Goal: Transaction & Acquisition: Purchase product/service

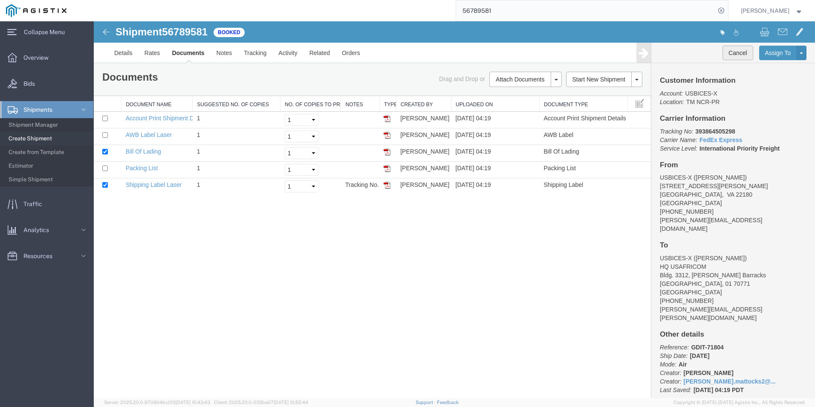
click at [734, 56] on button "Cancel" at bounding box center [738, 53] width 31 height 14
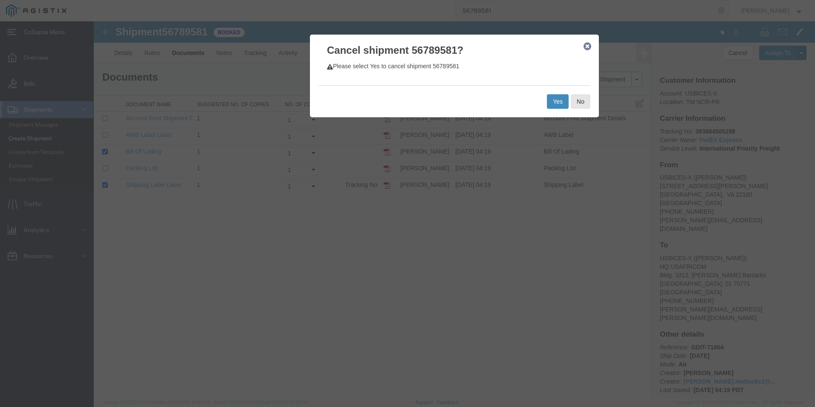
click at [554, 102] on button "Yes" at bounding box center [558, 101] width 22 height 14
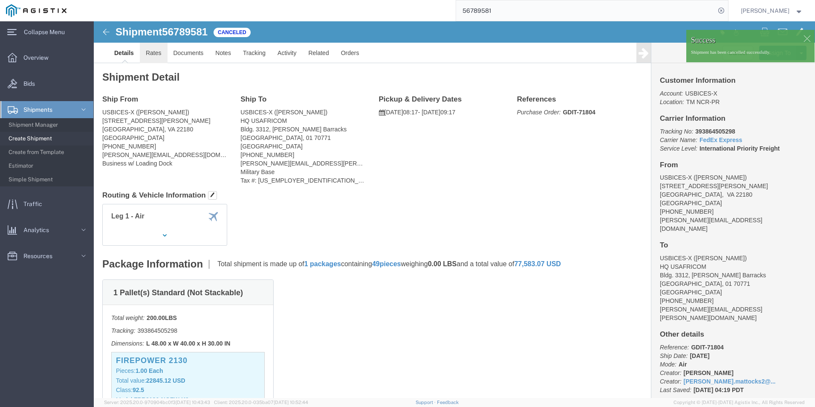
click link "Rates"
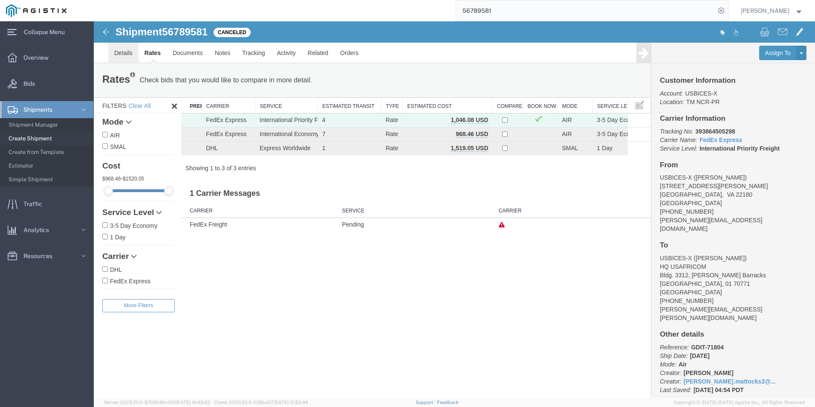
click at [121, 50] on link "Details" at bounding box center [123, 53] width 30 height 20
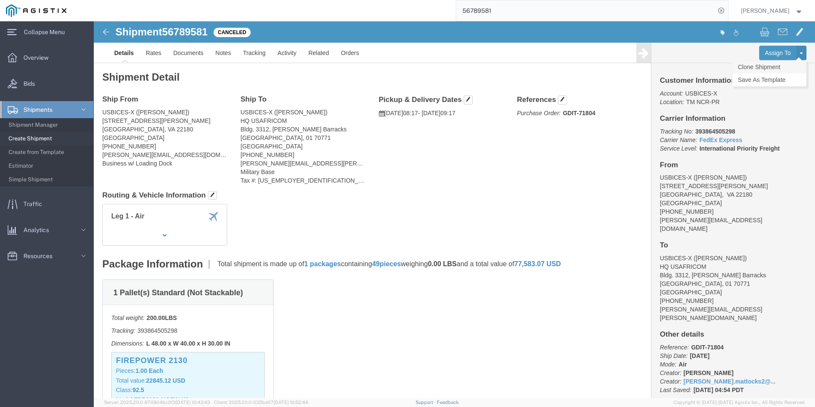
click link "Clone Shipment"
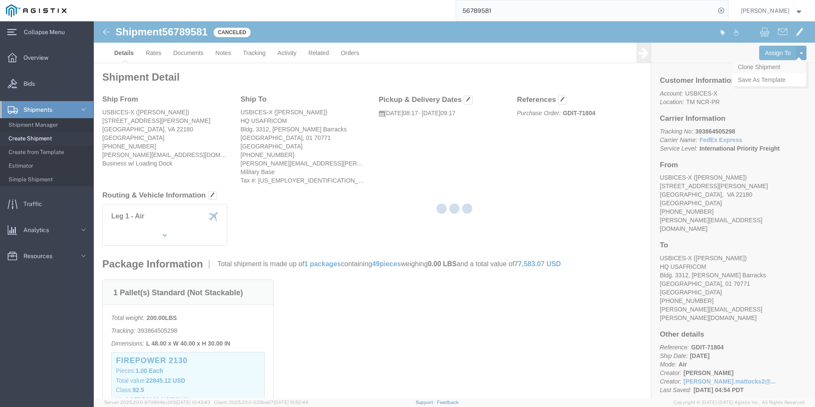
select select "69651"
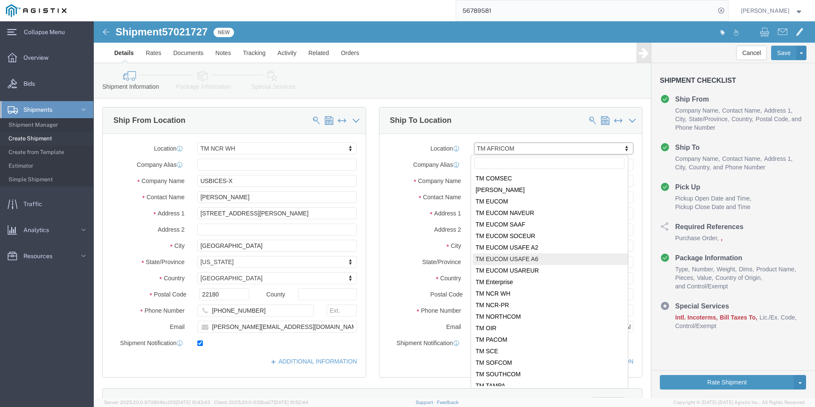
scroll to position [98, 0]
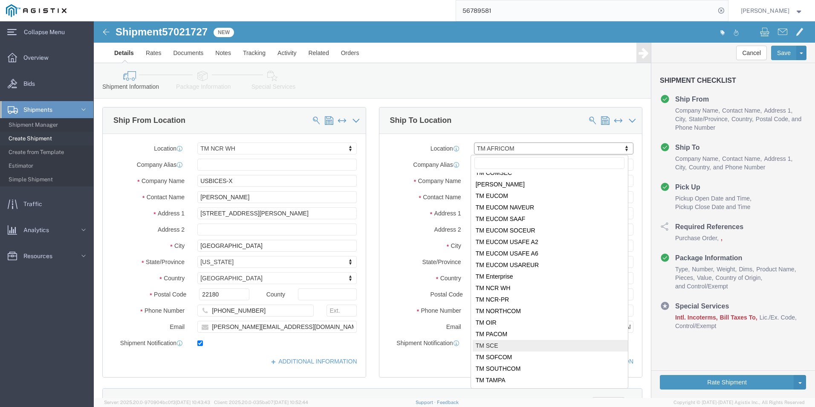
select select "34240"
type input "[PERSON_NAME]"
type input "RAF Molesworth"
type input "Bldg. 84"
type input "Huntingdon"
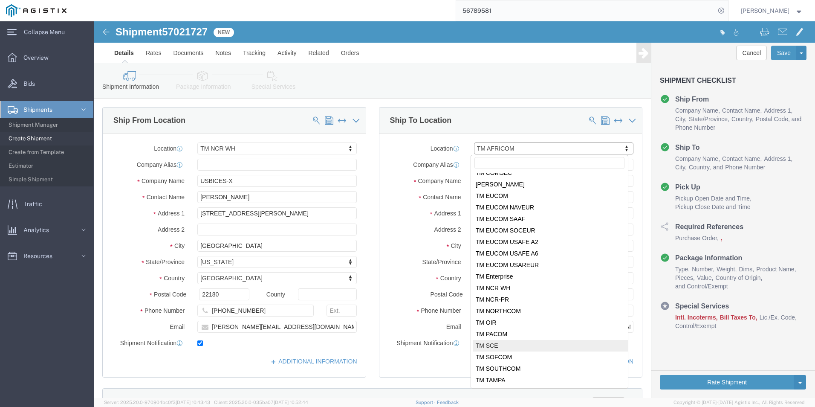
select select
select select "GB"
type input "PE28 5AG"
type input "[PHONE_NUMBER]"
type input "[PERSON_NAME][EMAIL_ADDRESS][PERSON_NAME][DOMAIN_NAME]"
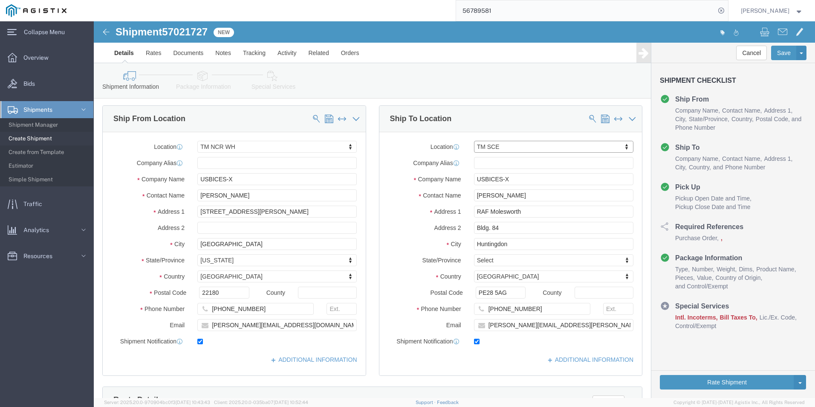
scroll to position [0, 0]
click icon
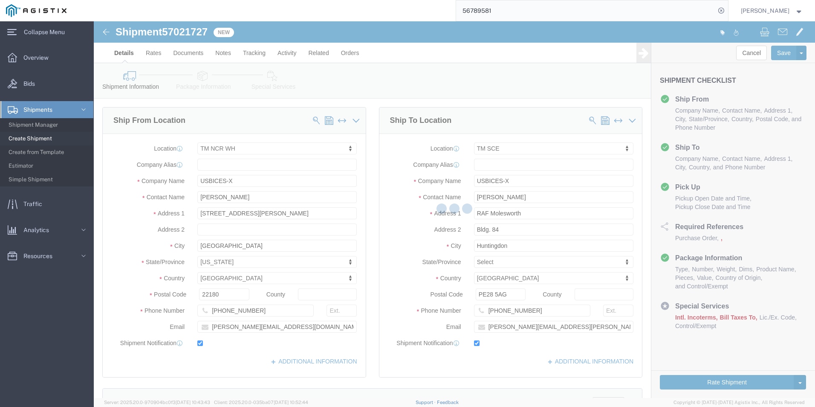
select select
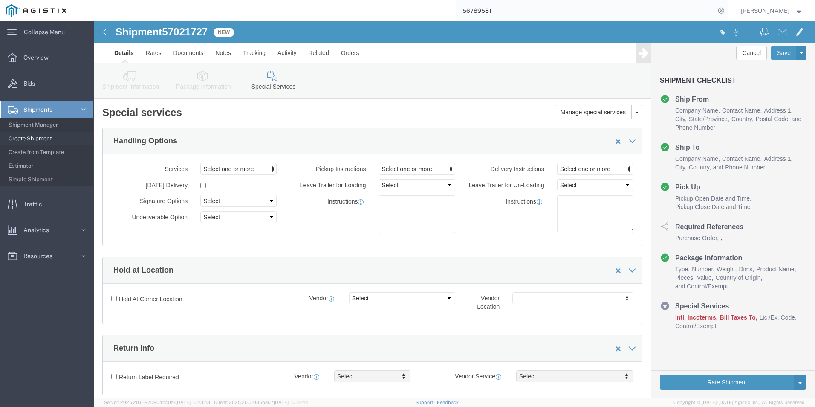
select select "COSTCENTER"
select select "43968"
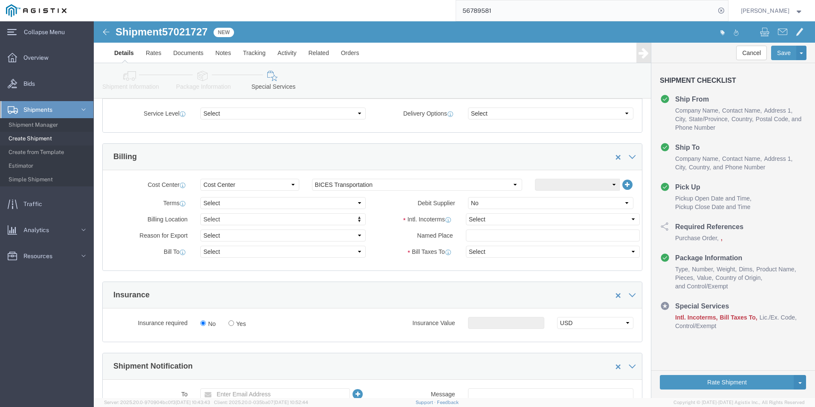
scroll to position [341, 0]
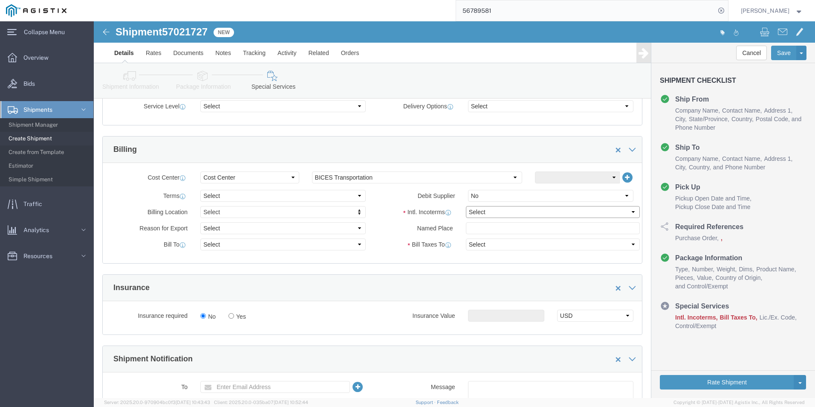
click select "Select Carriage Insurance Paid Carriage Paid To Cost and Freight Cost Insurance…"
select select "DDP"
click select "Select Carriage Insurance Paid Carriage Paid To Cost and Freight Cost Insurance…"
select select "SHIP"
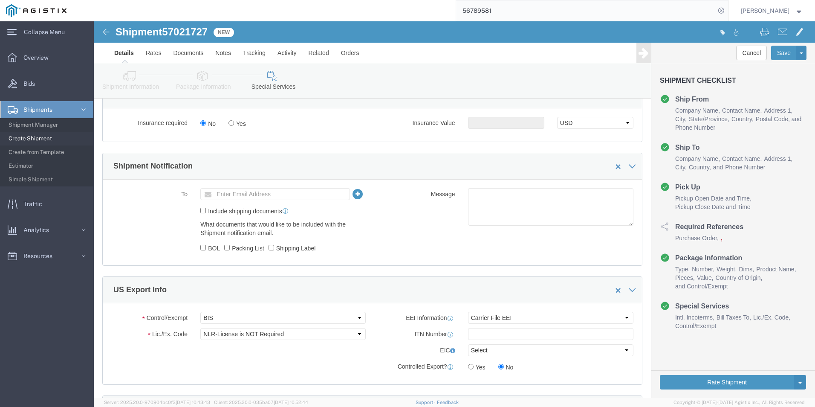
scroll to position [597, 0]
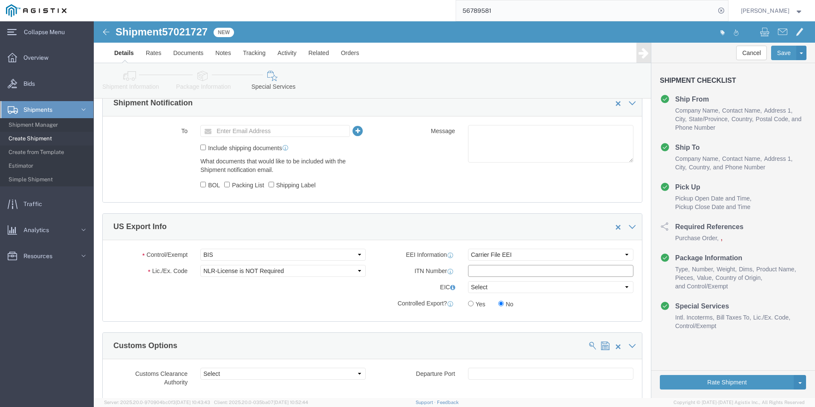
click input "text"
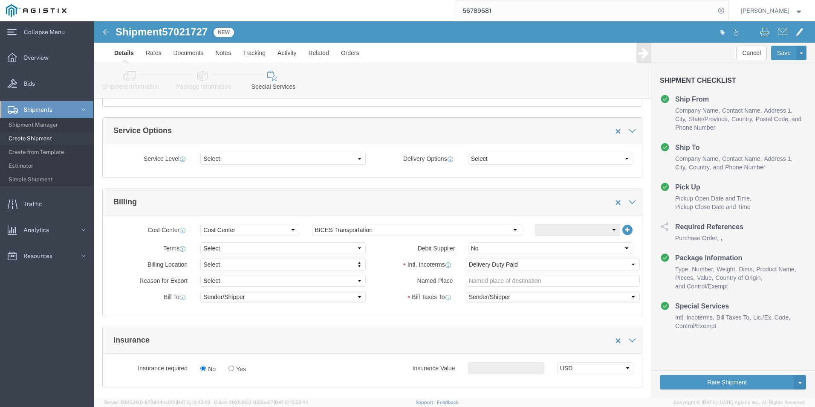
scroll to position [341, 0]
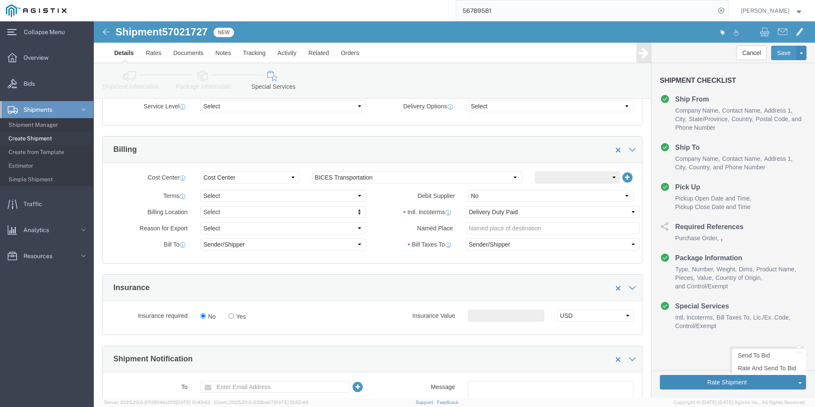
type input "X20251003003039"
click button "Rate Shipment"
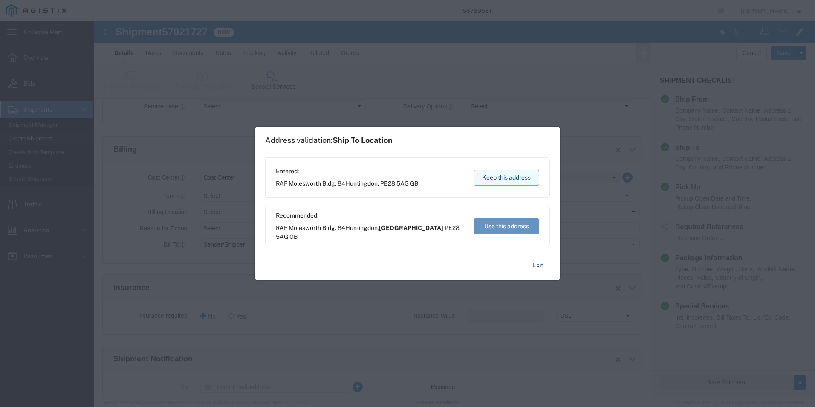
click at [498, 180] on button "Keep this address" at bounding box center [507, 178] width 66 height 16
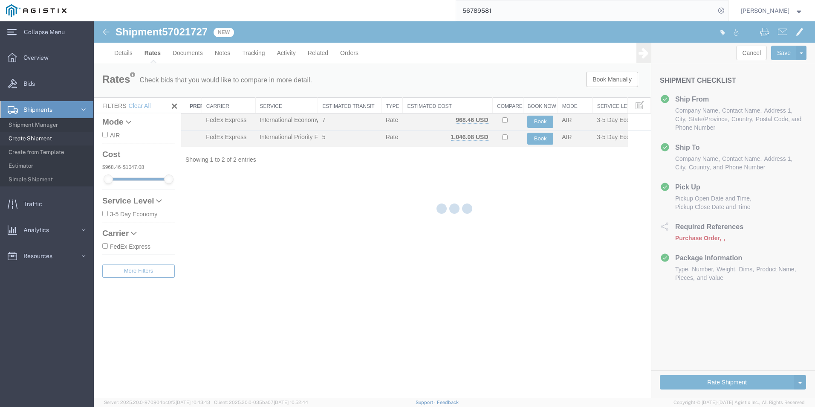
scroll to position [0, 0]
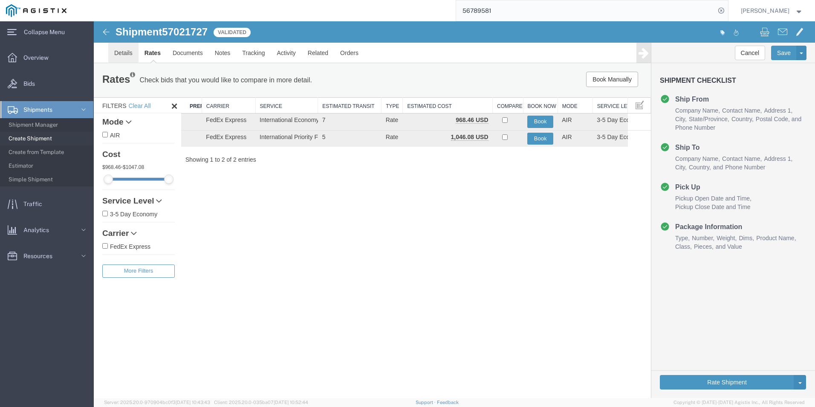
click at [119, 55] on link "Details" at bounding box center [123, 53] width 30 height 20
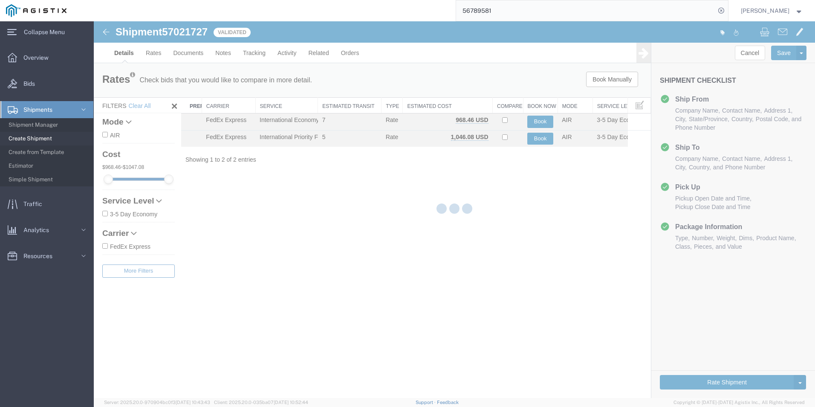
select select "69651"
select select "34240"
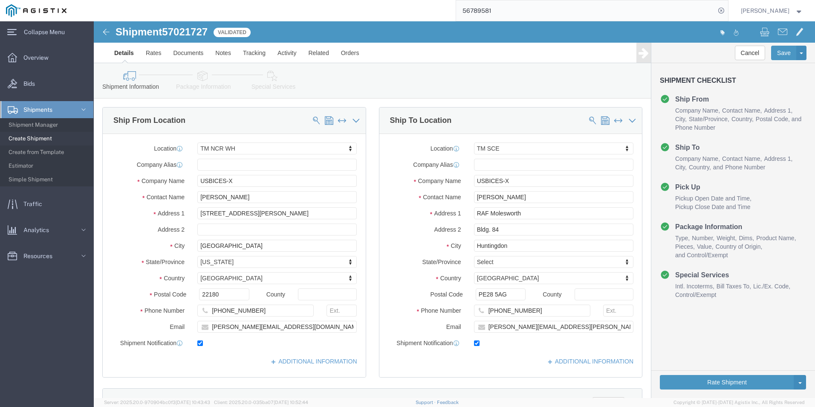
click div "Rate Shipment Send To Bid Rate And Send To Bid"
click button "Rate Shipment"
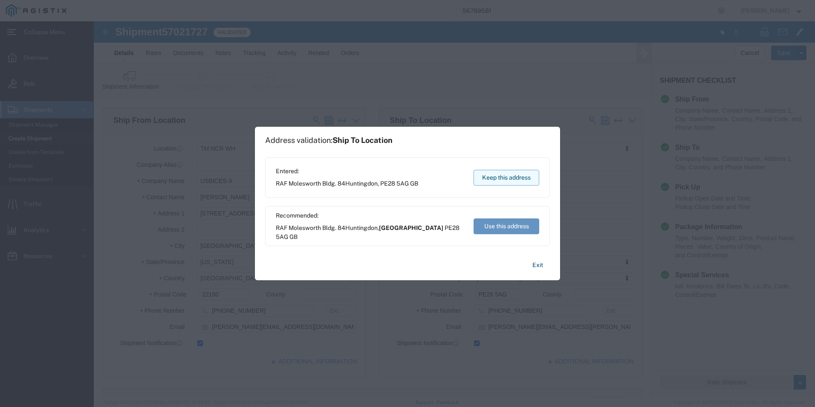
click at [522, 185] on button "Keep this address" at bounding box center [507, 178] width 66 height 16
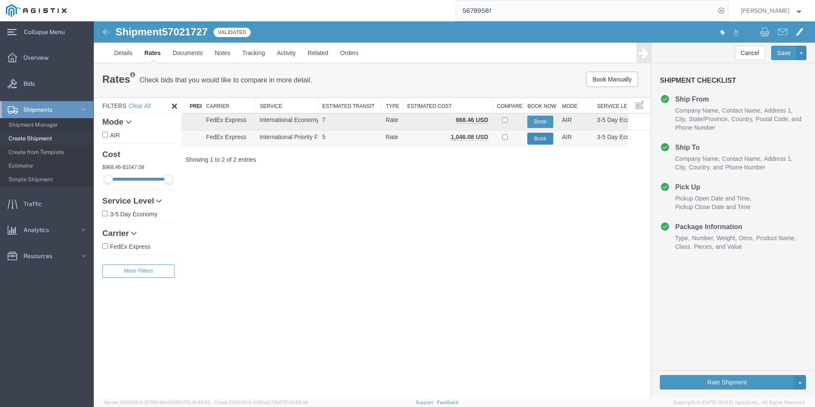
click at [535, 140] on button "Book" at bounding box center [541, 139] width 26 height 12
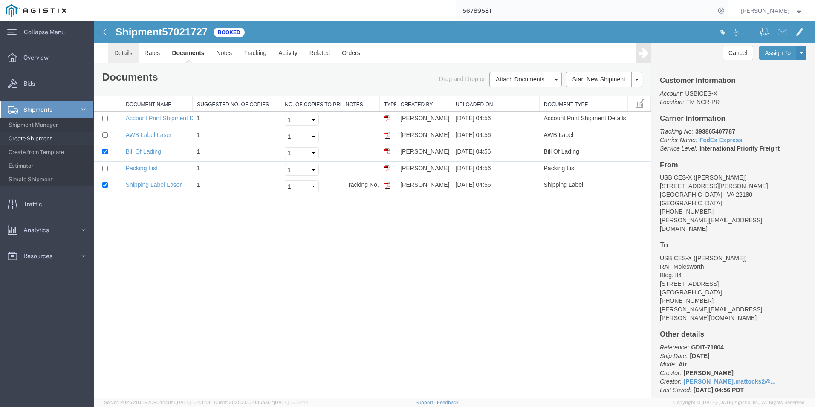
click at [125, 49] on link "Details" at bounding box center [123, 53] width 30 height 20
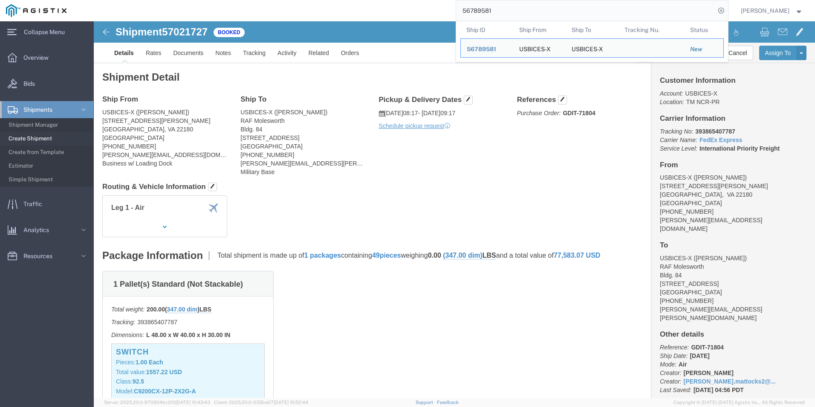
click at [513, 10] on input "56789581" at bounding box center [585, 10] width 259 height 20
click h4 "Routing & Vehicle Information"
click at [507, 12] on input "56789581" at bounding box center [585, 10] width 259 height 20
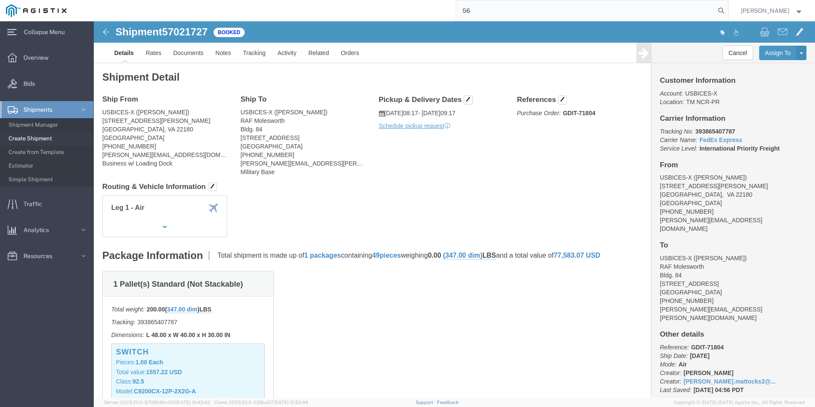
type input "5"
click at [719, 11] on icon at bounding box center [722, 11] width 12 height 12
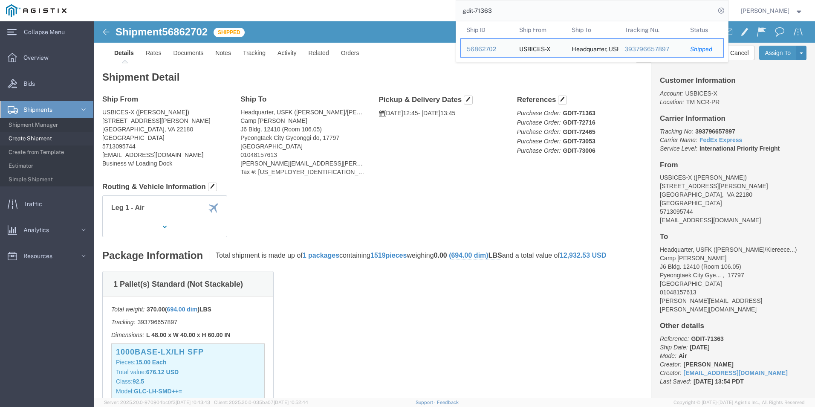
click div "1 Pallet(s) Standard (Not Stackable) Total weight: 370.00 ( 694.00 dim ) LBS Tr…"
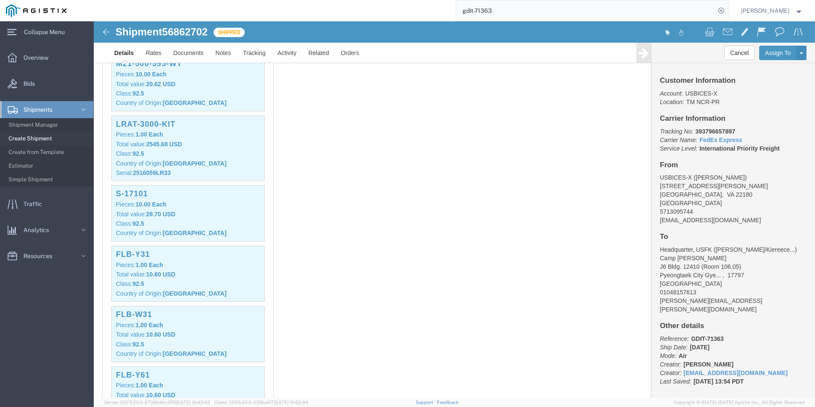
scroll to position [810, 0]
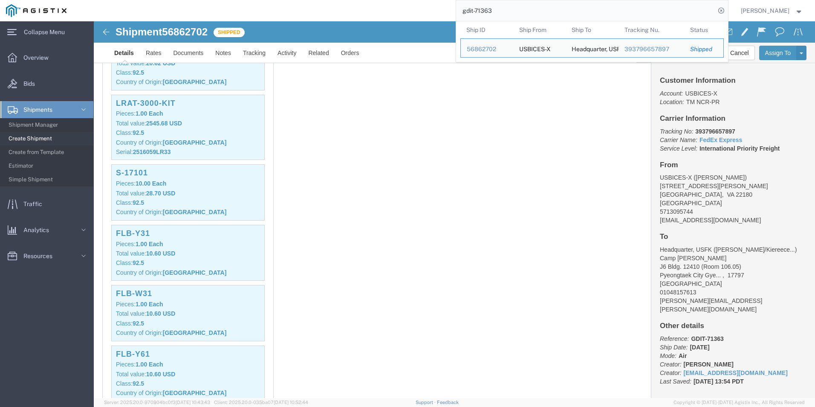
click at [506, 12] on input "gdit-71363" at bounding box center [585, 10] width 259 height 20
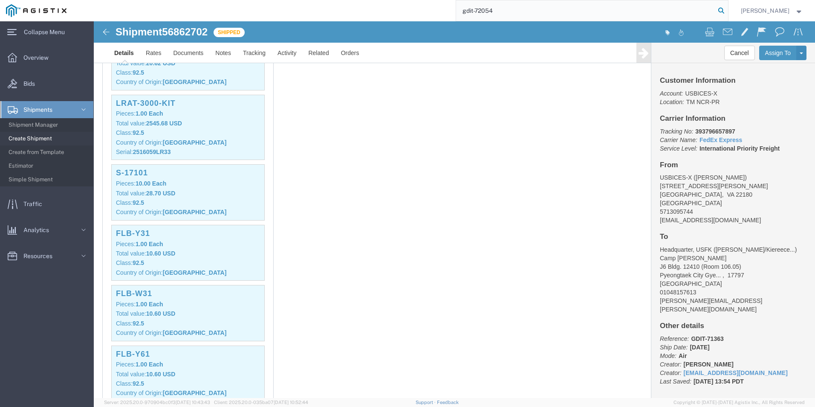
type input "gdit-72054"
click at [722, 12] on icon at bounding box center [722, 11] width 12 height 12
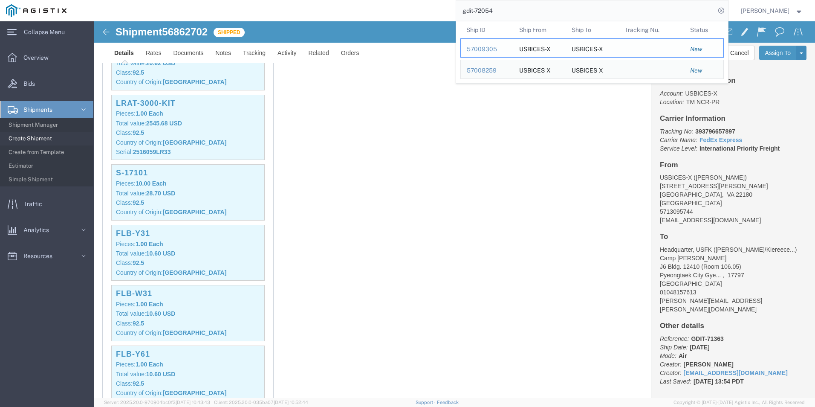
click at [480, 48] on div "57009305" at bounding box center [487, 49] width 41 height 9
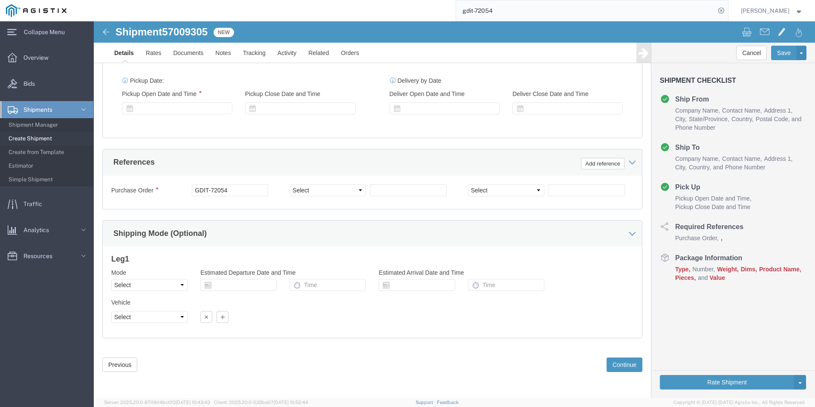
select select "69651"
select select "34240"
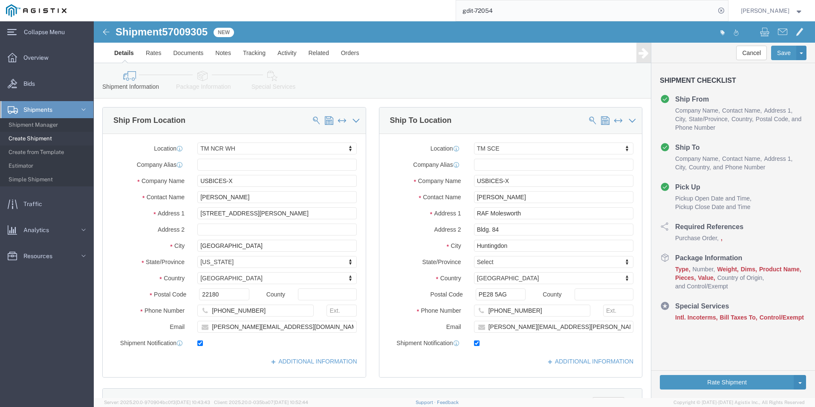
click icon
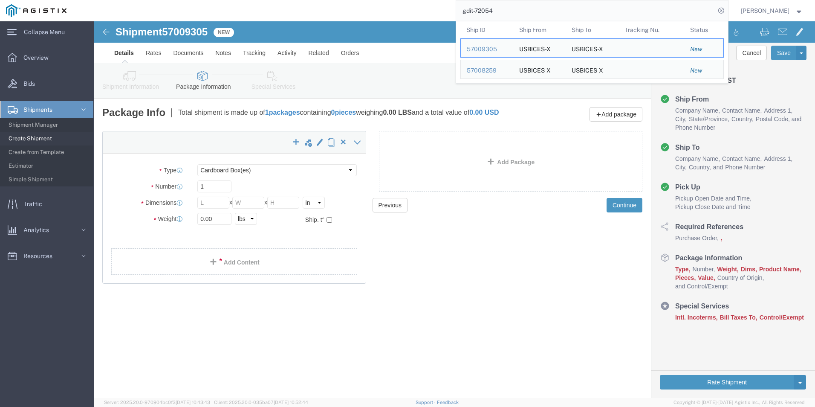
click at [527, 14] on input "gdit-72054" at bounding box center [585, 10] width 259 height 20
click at [480, 70] on div "57008259" at bounding box center [487, 70] width 41 height 9
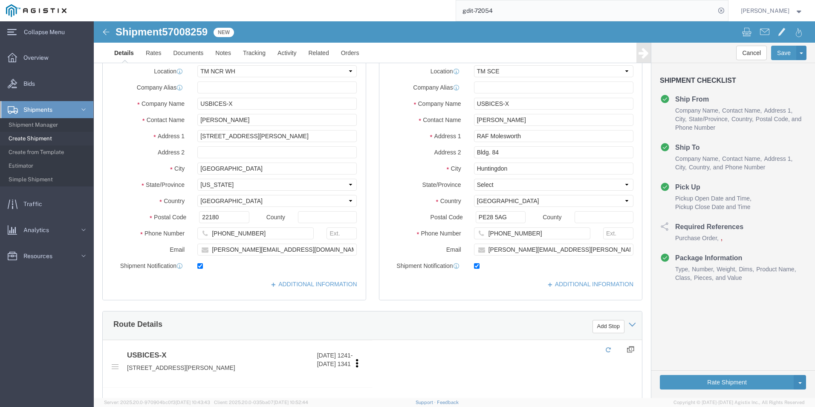
select select "69651"
select select "34240"
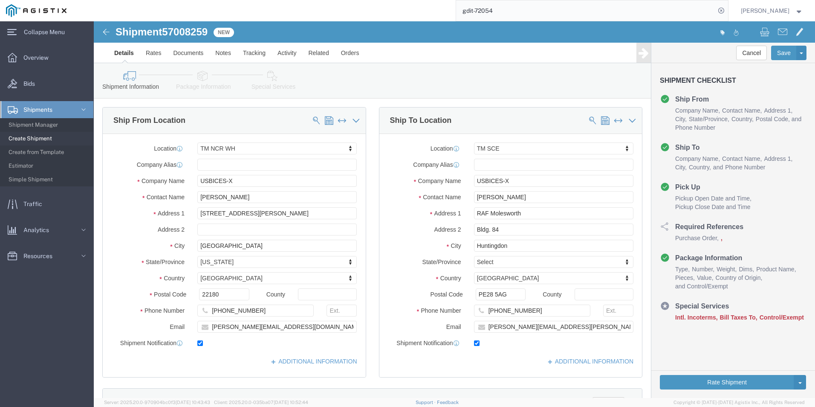
click link "Package Information"
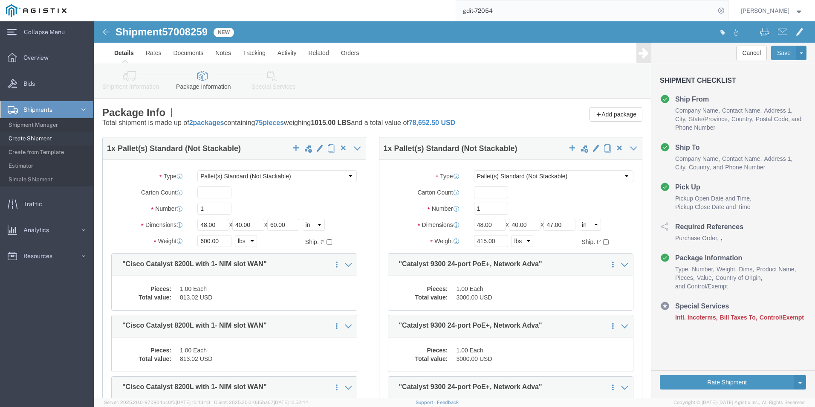
click link "Special Services"
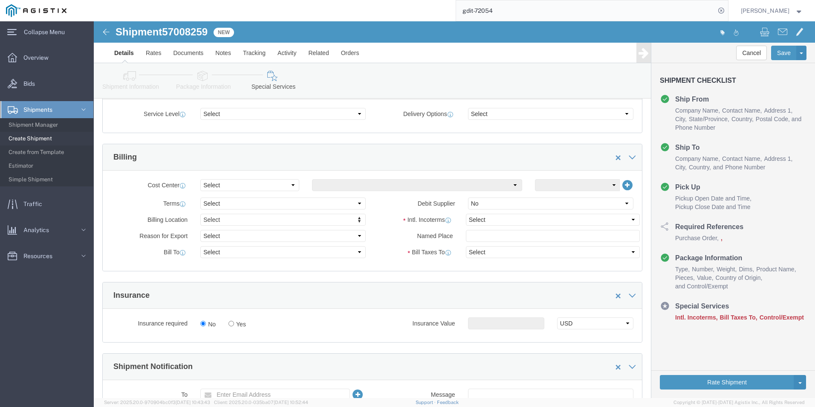
scroll to position [341, 0]
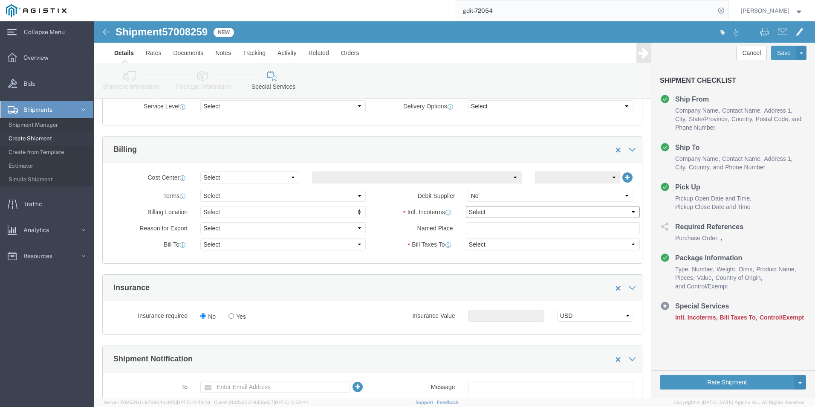
click select "Select Carriage Insurance Paid Carriage Paid To Cost and Freight Cost Insurance…"
select select "DDP"
click select "Select Carriage Insurance Paid Carriage Paid To Cost and Freight Cost Insurance…"
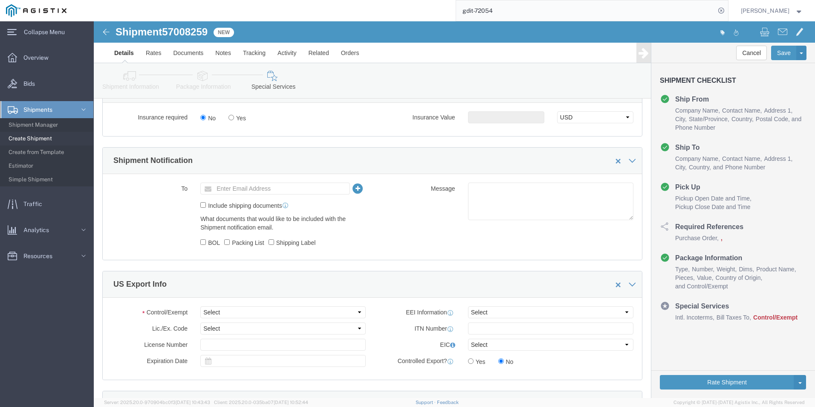
scroll to position [554, 0]
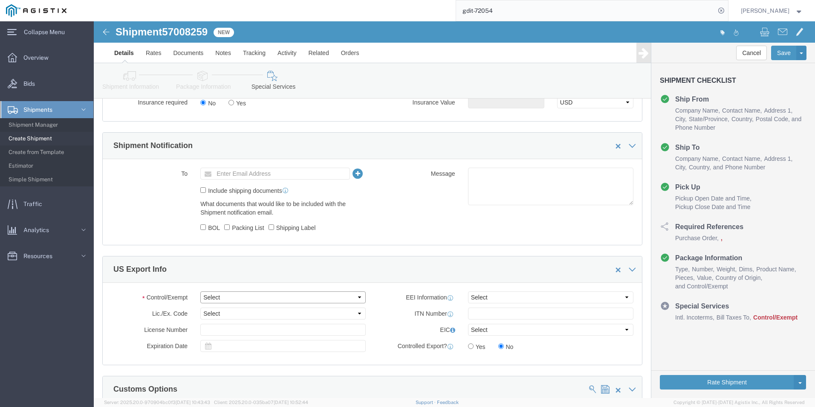
click select "Select ATF BIS DEA EPA FDA FTR ITAR OFAC Other (OPA)"
select select "BIS"
click select "Select ATF BIS DEA EPA FDA FTR ITAR OFAC Other (OPA)"
click select "Select AGR-Agricultural APP-Computers APR-Additional Permissive Exports AVS-Air…"
select select "NLR"
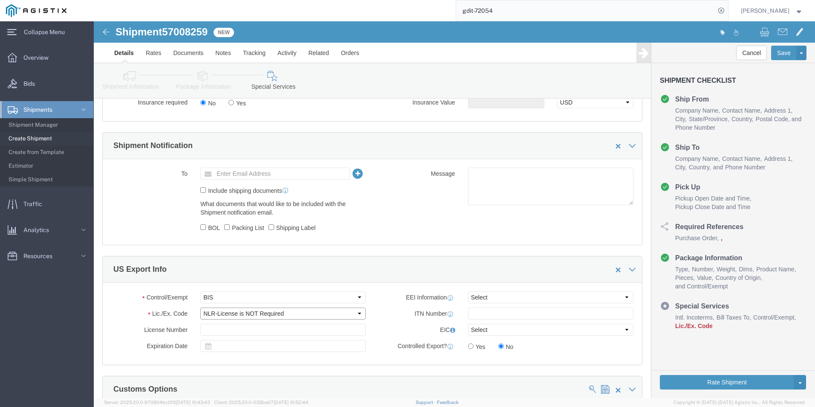
click select "Select AGR-Agricultural APP-Computers APR-Additional Permissive Exports AVS-Air…"
click input "text"
click select "Select AES-Direct EEI Carrier File EEI EEI Exempt"
select select "CFIL"
click select "Select AES-Direct EEI Carrier File EEI EEI Exempt"
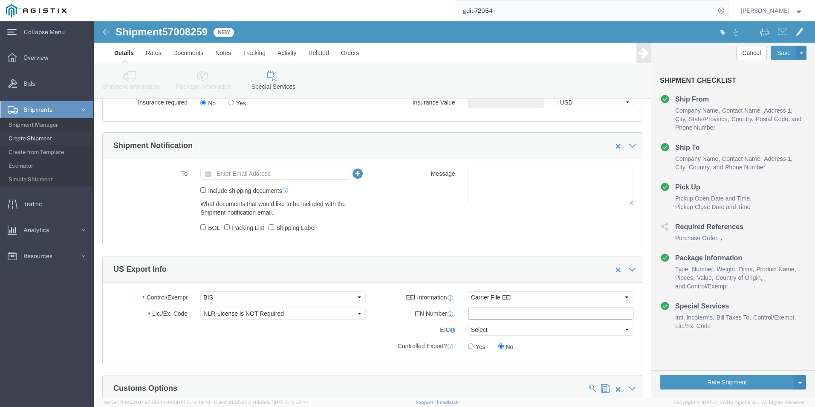
click input "text"
type input "x"
type input "C"
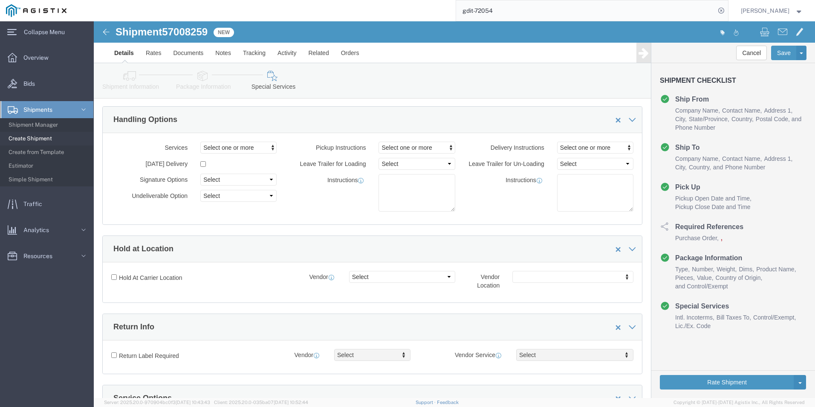
scroll to position [0, 0]
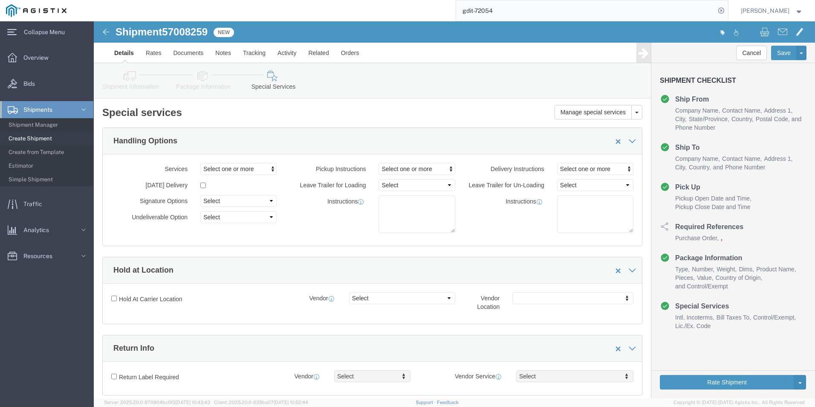
type input "X20251003003039"
click icon
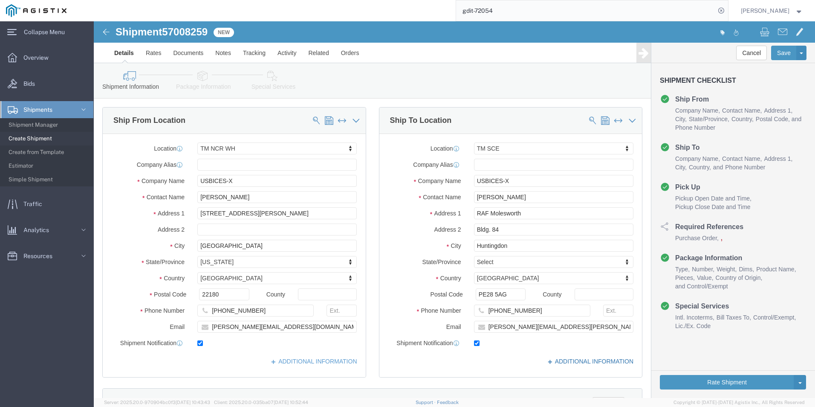
click link "ADDITIONAL INFORMATION"
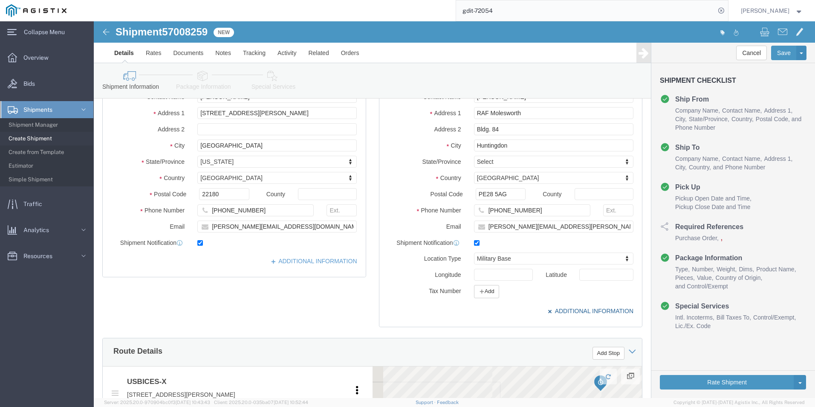
scroll to position [128, 0]
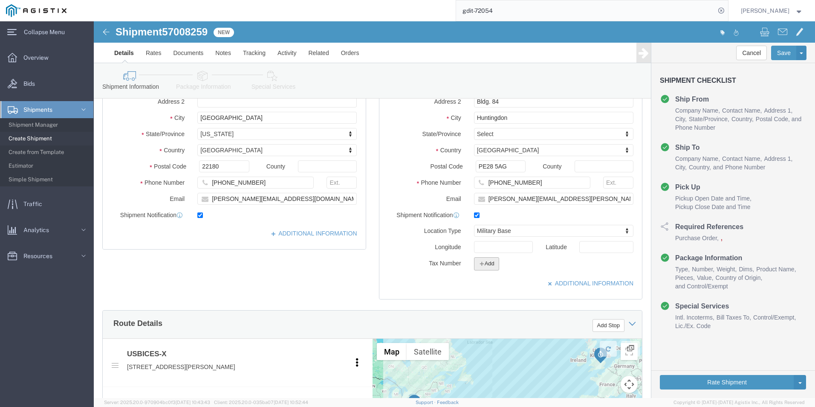
click button "Add"
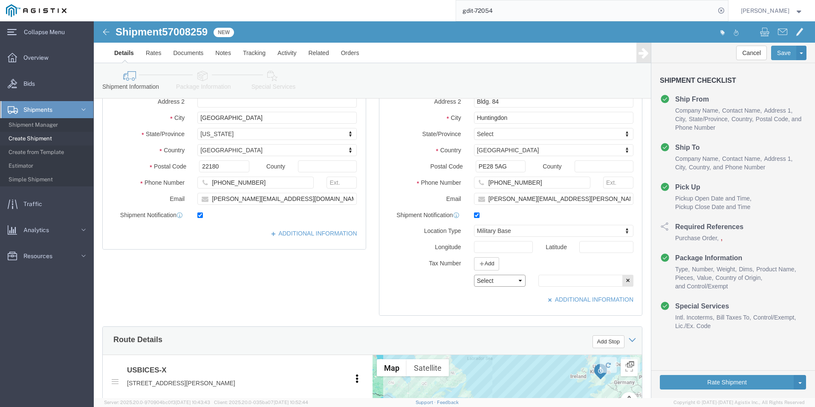
click select "Select EIN EORI TIN VAT Other"
select select "EORI"
click select "Select EIN EORI TIN VAT Other"
click input "text"
type input "X20251003003039"
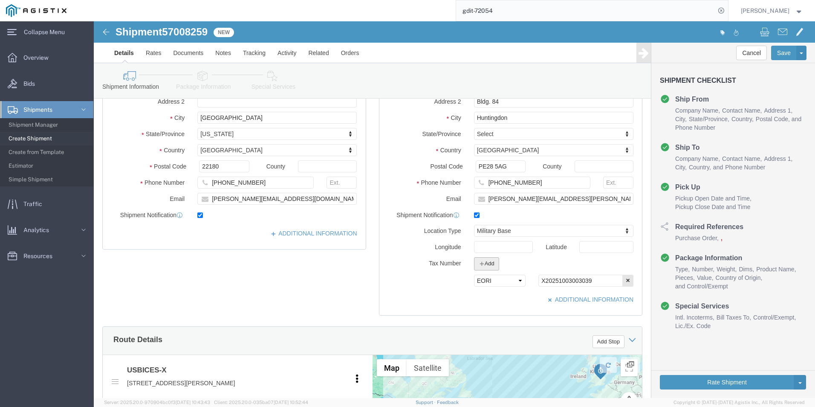
click button "Add"
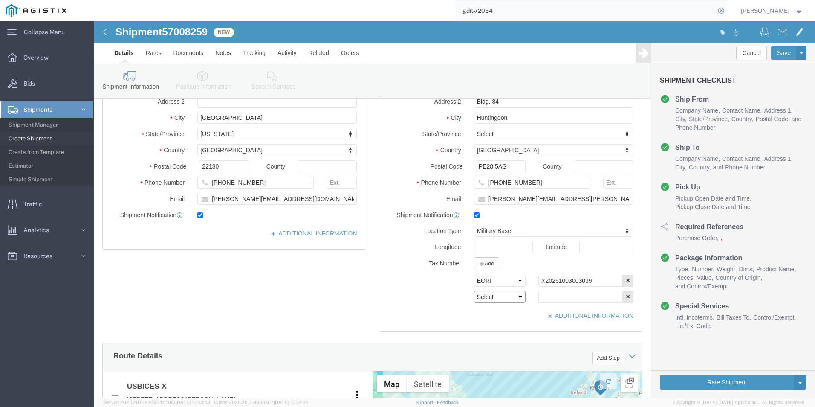
click select "Select EIN EORI TIN VAT Other"
select select "Other"
click select "Select EIN EORI TIN VAT Other"
click input "text"
type input "[US_EMPLOYER_IDENTIFICATION_NUMBER]"
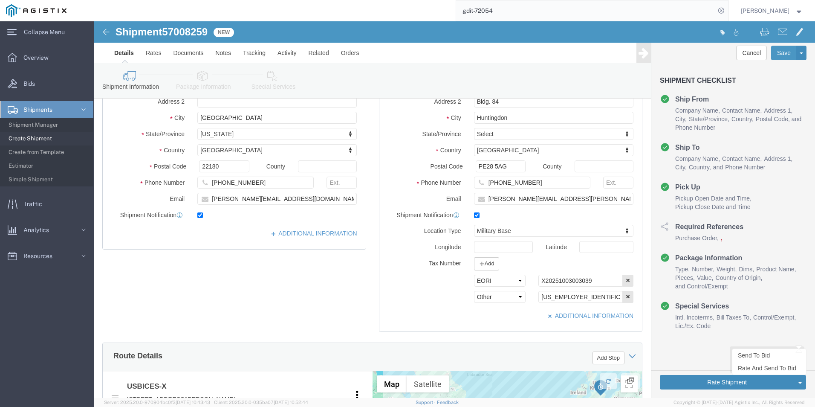
click button "Rate Shipment"
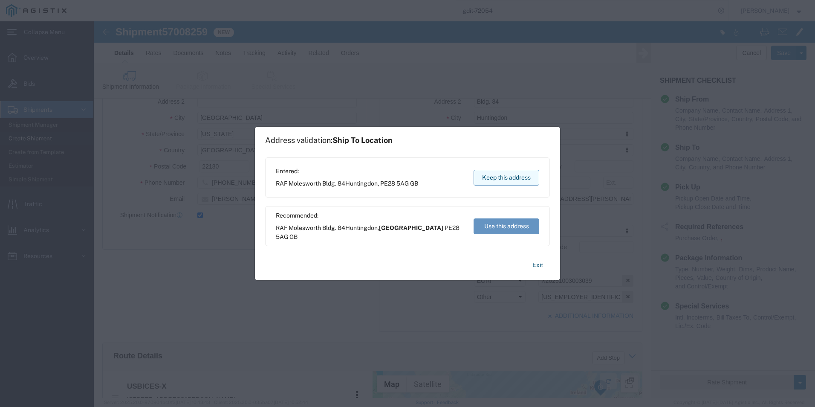
click at [515, 181] on button "Keep this address" at bounding box center [507, 178] width 66 height 16
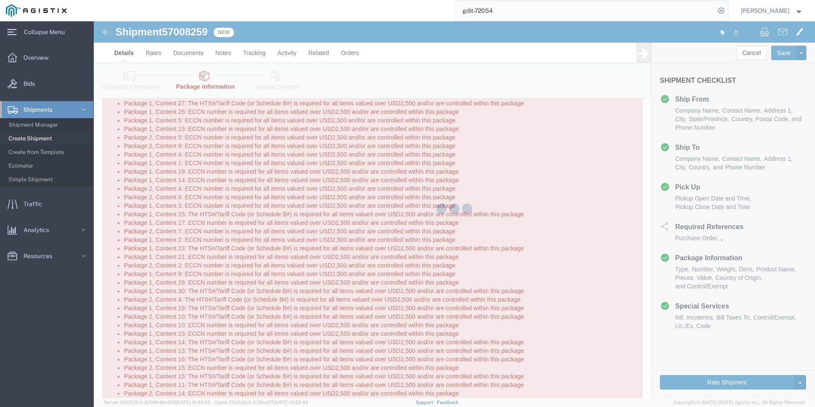
select select "PSNS"
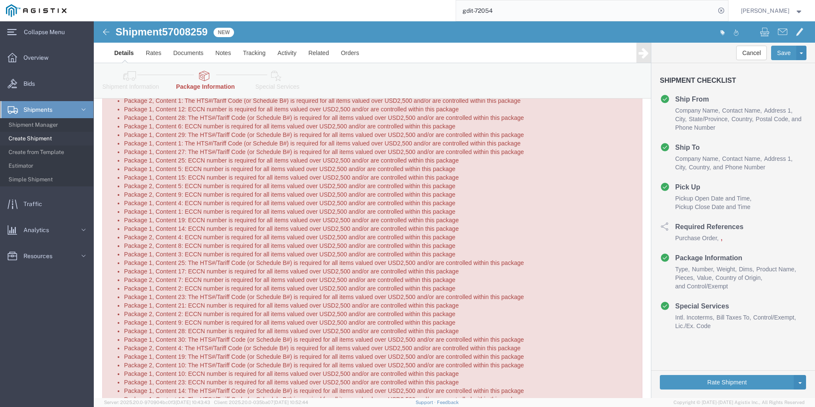
scroll to position [0, 0]
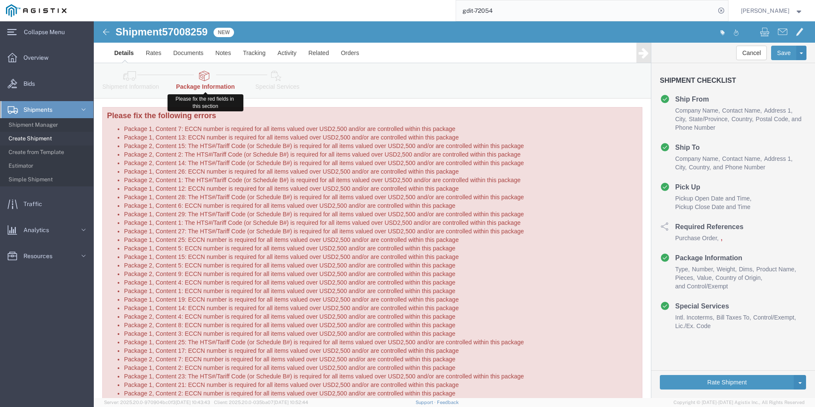
click icon
click link "Documents"
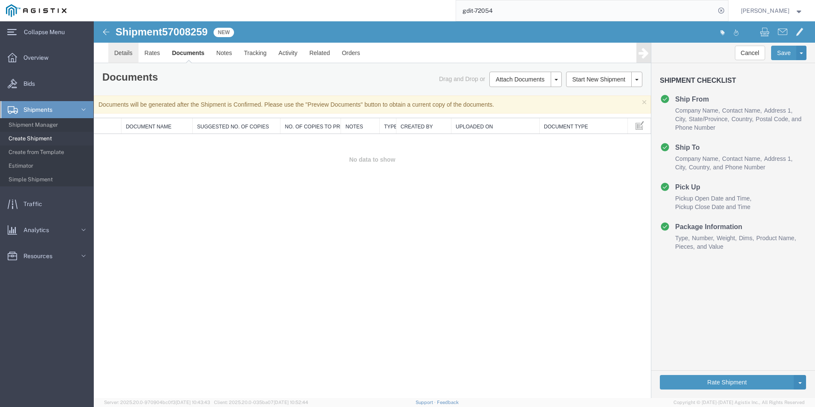
click at [125, 52] on link "Details" at bounding box center [123, 53] width 30 height 20
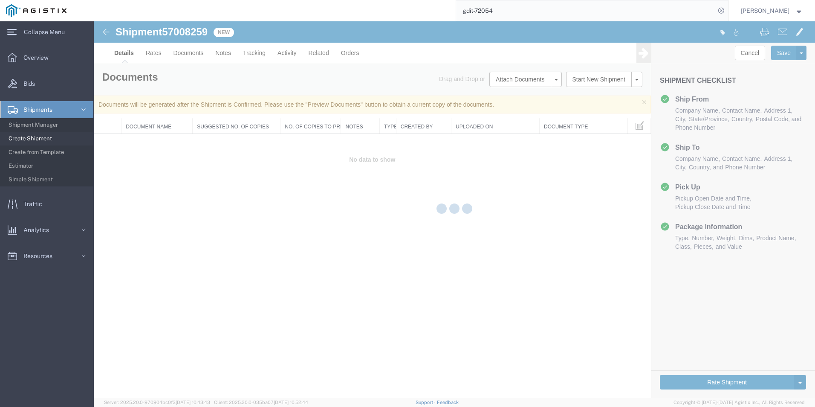
select select "69651"
select select "34240"
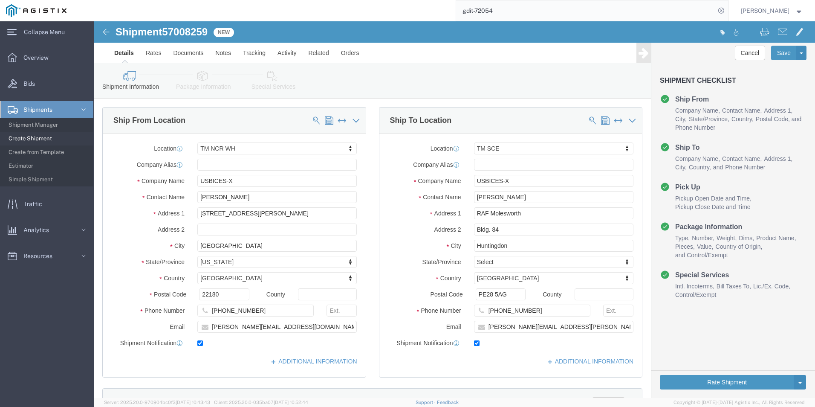
click icon
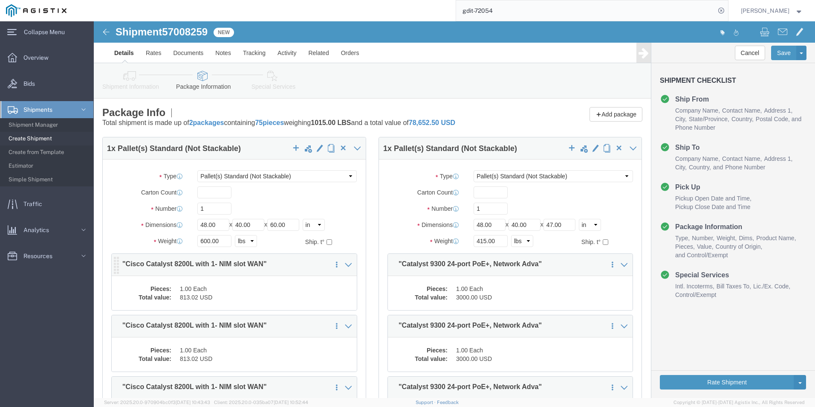
click dd "813.02 USD"
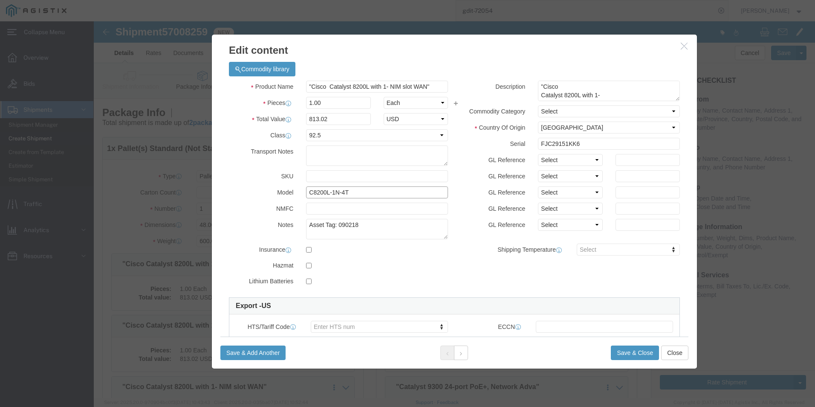
drag, startPoint x: 211, startPoint y: 169, endPoint x: 253, endPoint y: 168, distance: 42.2
click input "C8200L-1N-4T"
click input "text"
type input "5A002"
click input "text"
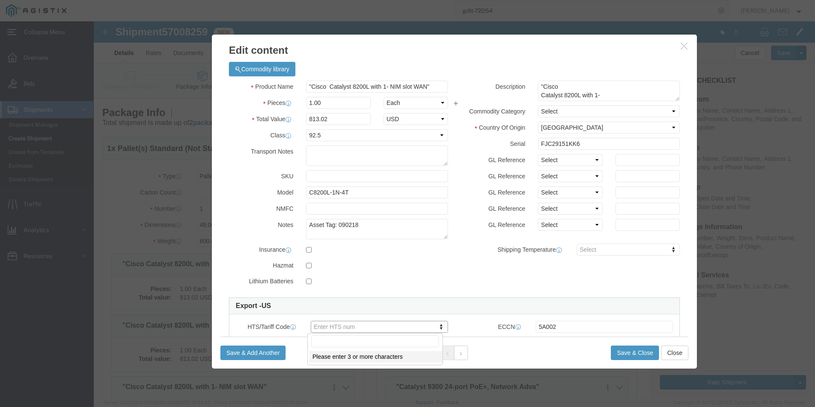
paste input "8517620020"
type input "8517620020"
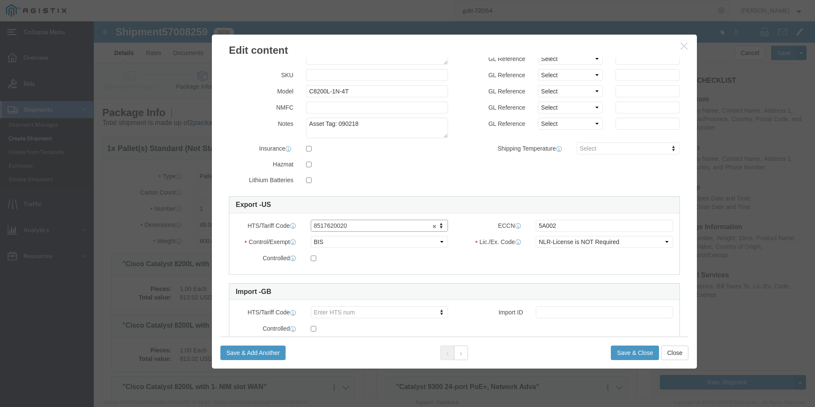
scroll to position [128, 0]
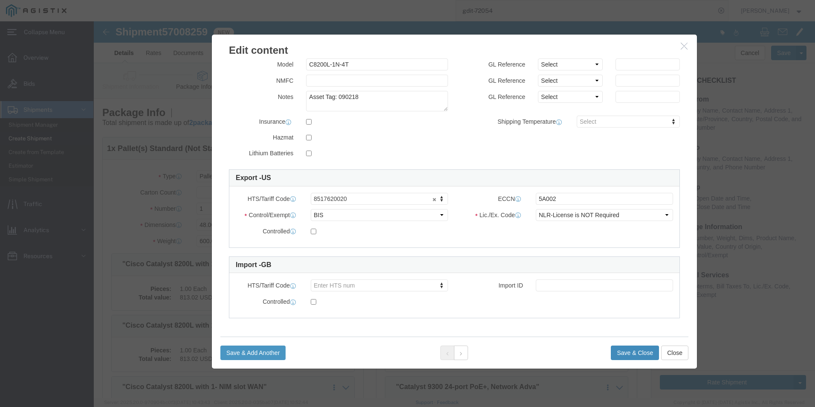
click button "Save & Close"
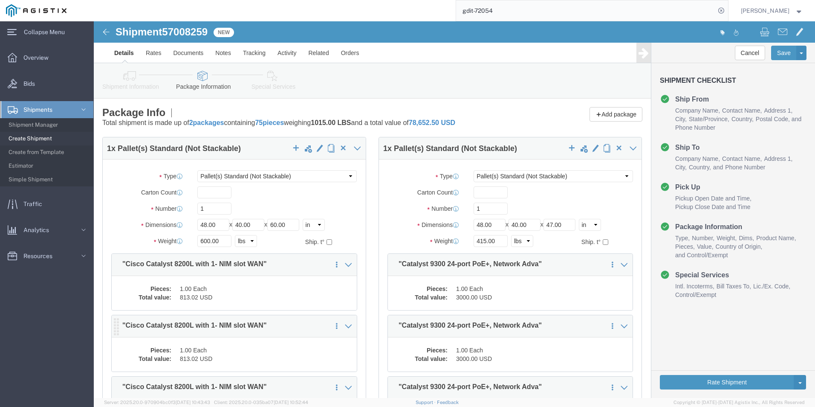
click dd "813.02 USD"
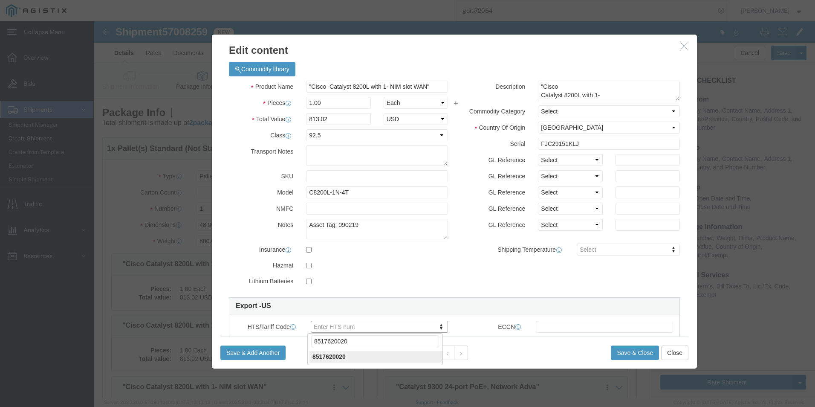
type input "8517620020"
click input "text"
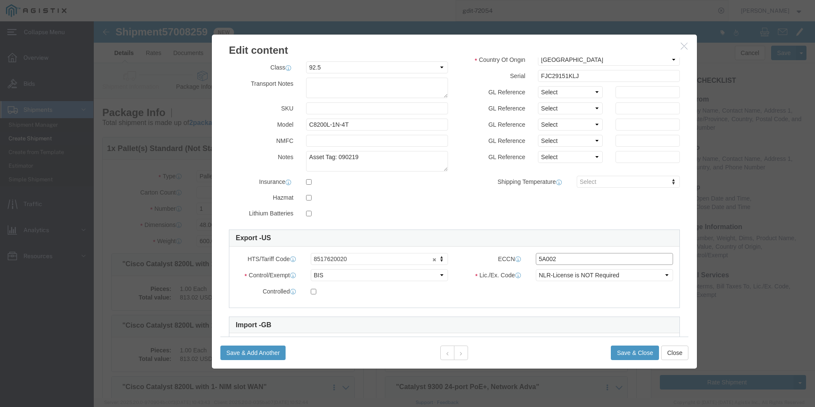
scroll to position [85, 0]
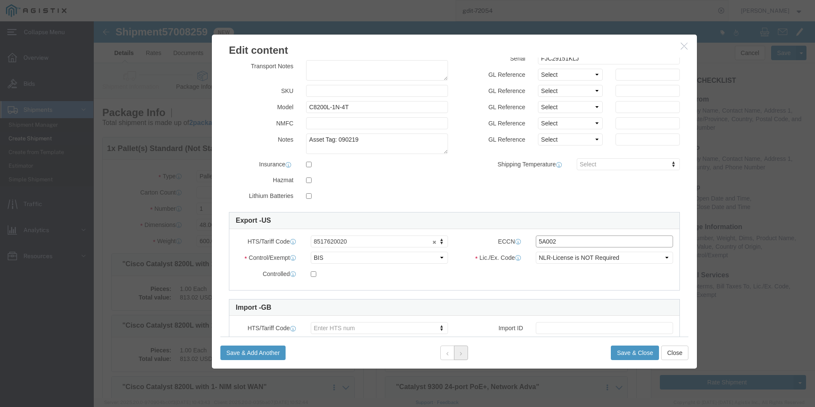
type input "5A002"
click icon
click input "text"
type input "8517620020"
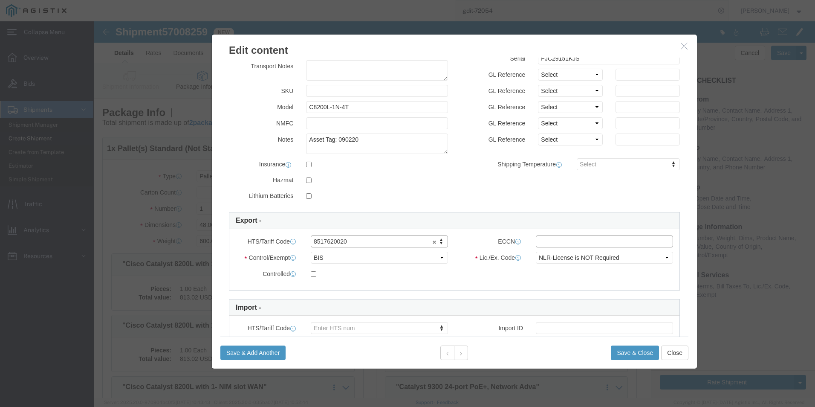
click input "text"
type input "5A002"
click button
type input "8517620020"
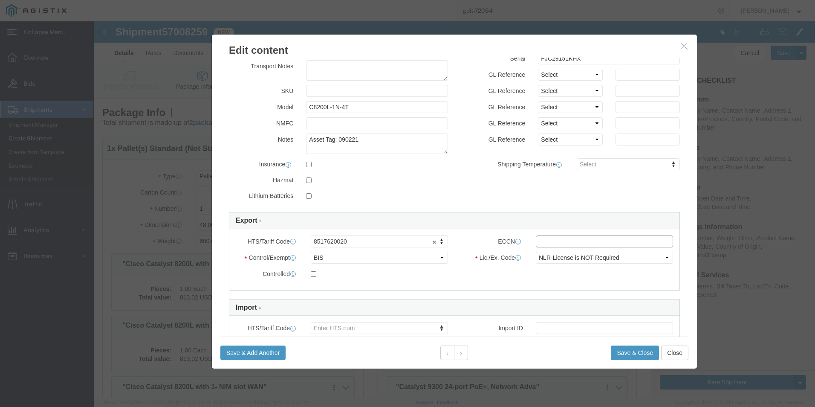
click input "text"
type input "5A002"
click button
click input "text"
type input "8517620020"
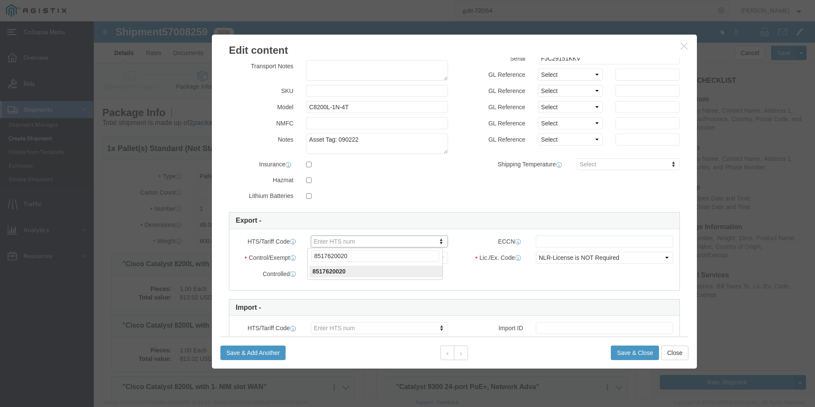
type input "8517620020"
click input "text"
type input "5A002"
click icon
click input "text"
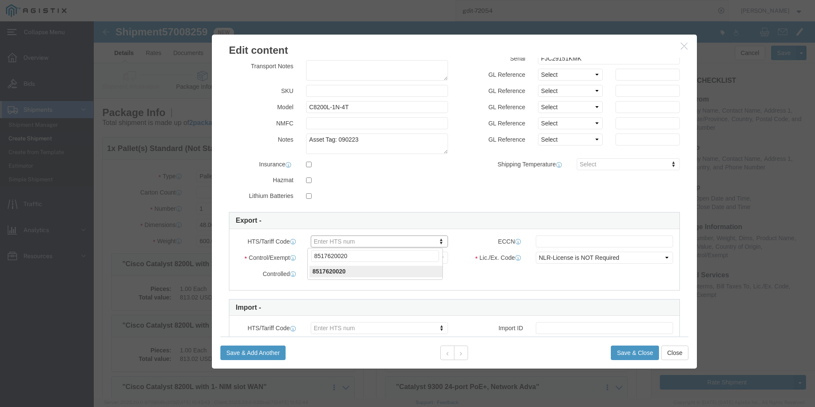
type input "8517620020"
click input "text"
type input "5A002"
click button
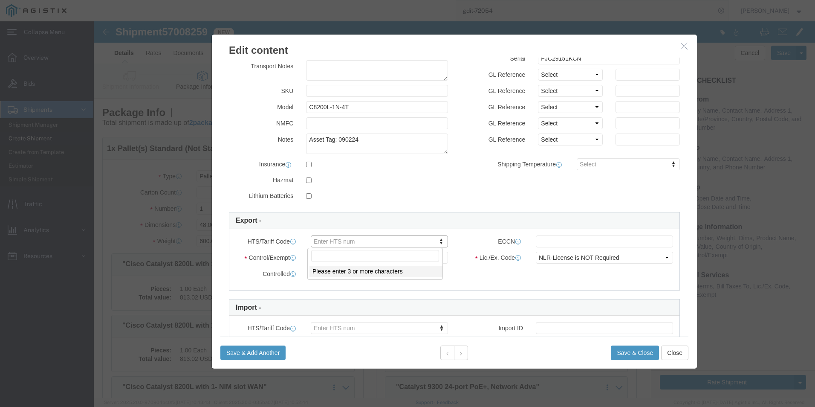
click input "text"
type input "8517620020"
click input "text"
type input "5A002"
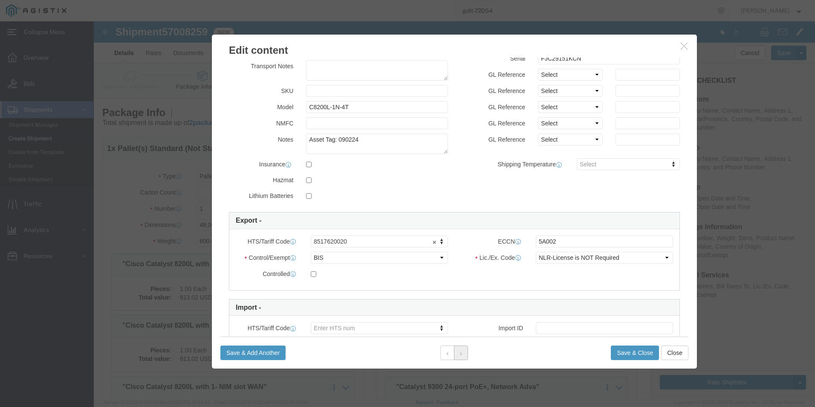
click button
click input "text"
type input "8517620020"
click input "text"
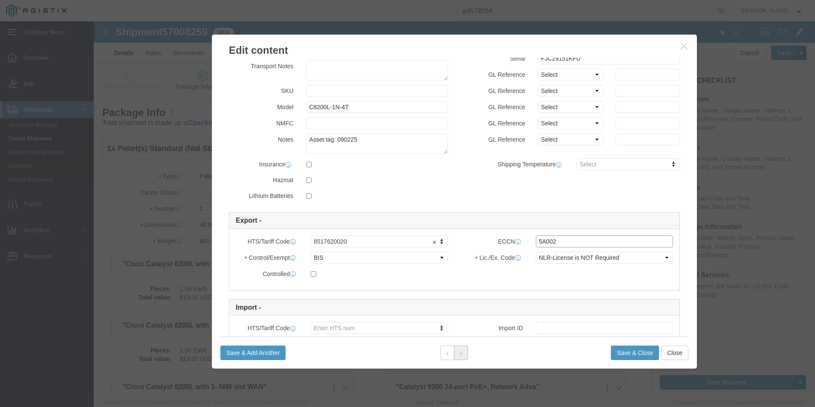
type input "5A002"
click button
click input "text"
type input "8517620020"
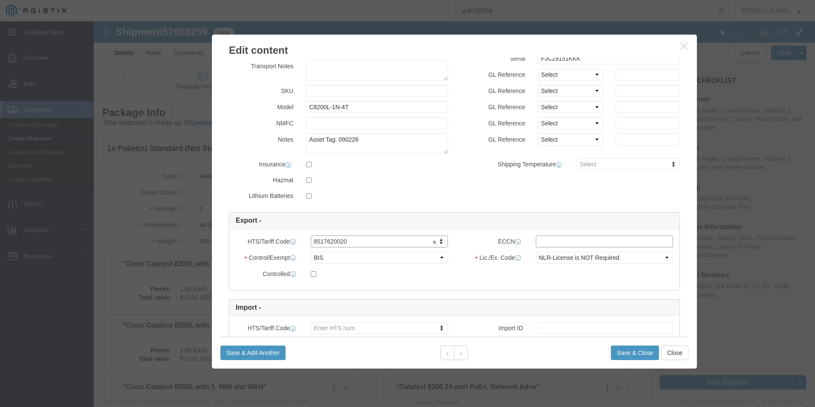
click input "text"
type input "5A002"
click button
click input "text"
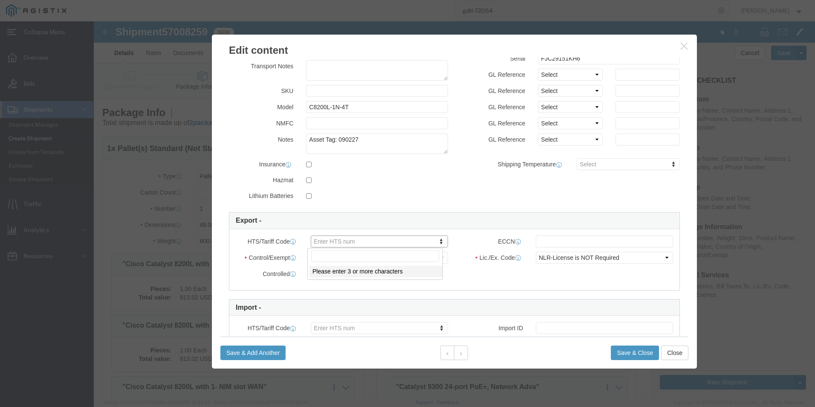
paste input "8517620020"
type input "8517620020"
click input "text"
type input "5A992"
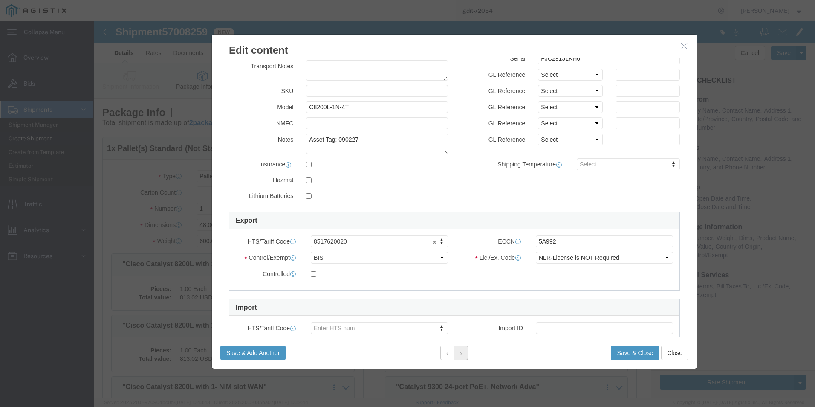
click button
click input "text"
type input "8517620020"
click input "text"
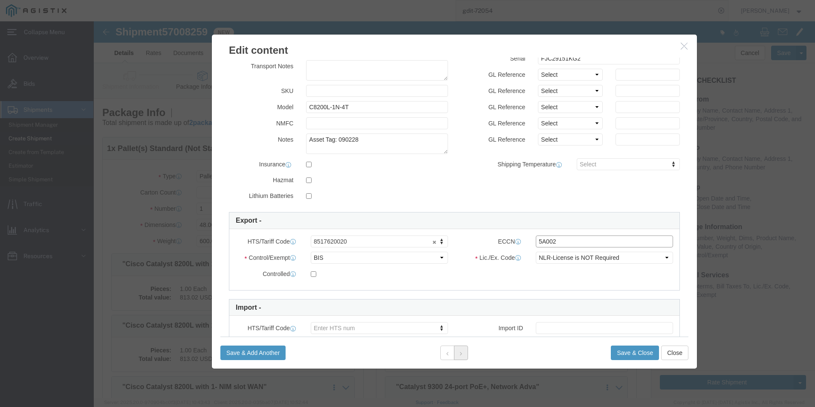
type input "5A002"
click button
click input "text"
type input "8517620020"
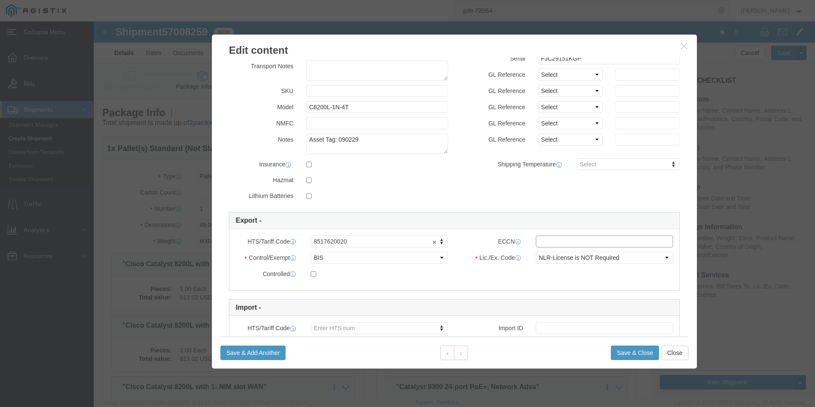
click input "text"
type input "5A002"
click button
click input "text"
type input "8517620020"
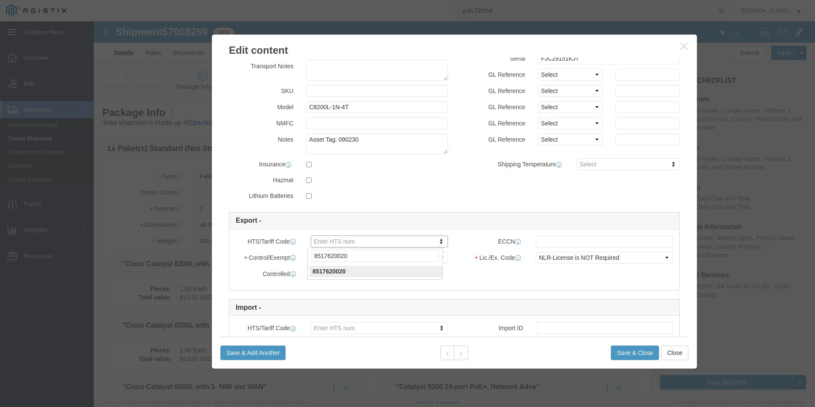
type input "8517620020"
click input "text"
type input "5A002"
click button
click input "text"
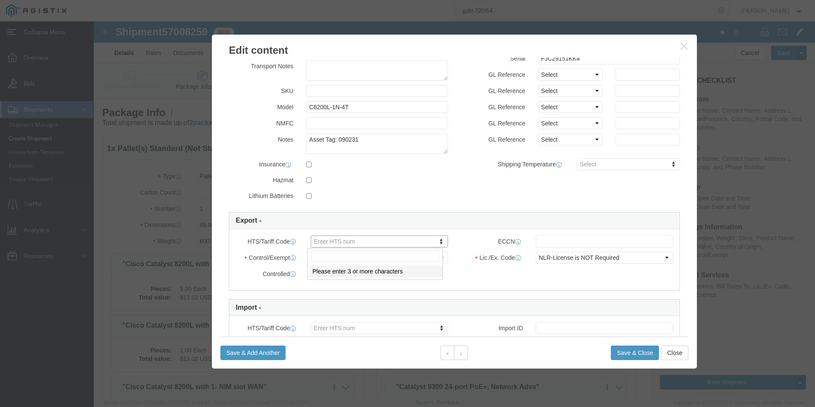
drag, startPoint x: 277, startPoint y: 232, endPoint x: 265, endPoint y: 239, distance: 14.0
type input "8517620020"
click input "text"
type input "5A002"
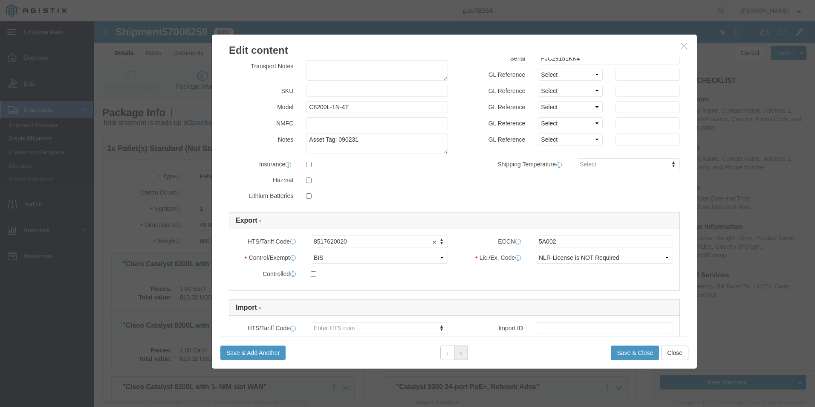
click button
click button "button"
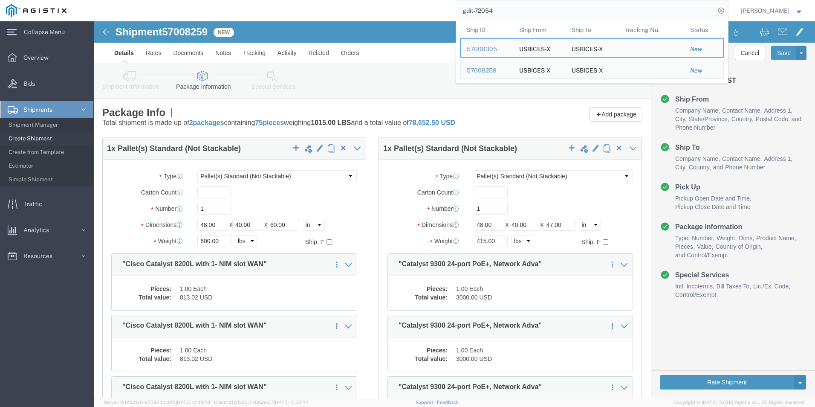
click at [502, 13] on input "gdit-72054" at bounding box center [585, 10] width 259 height 20
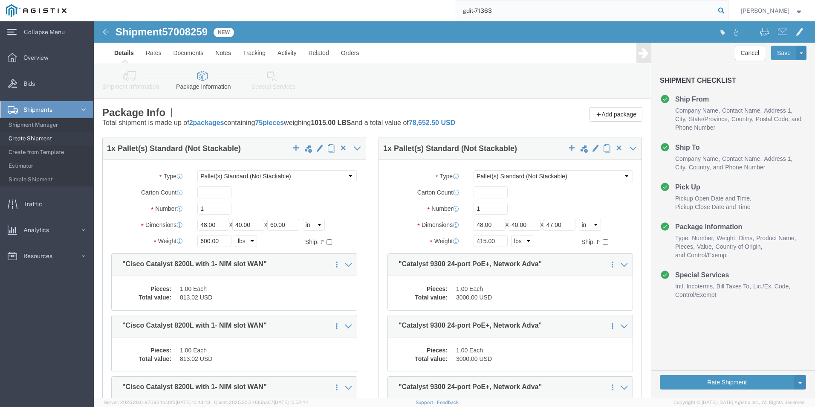
type input "gdit-71363"
click at [720, 11] on icon at bounding box center [722, 11] width 12 height 12
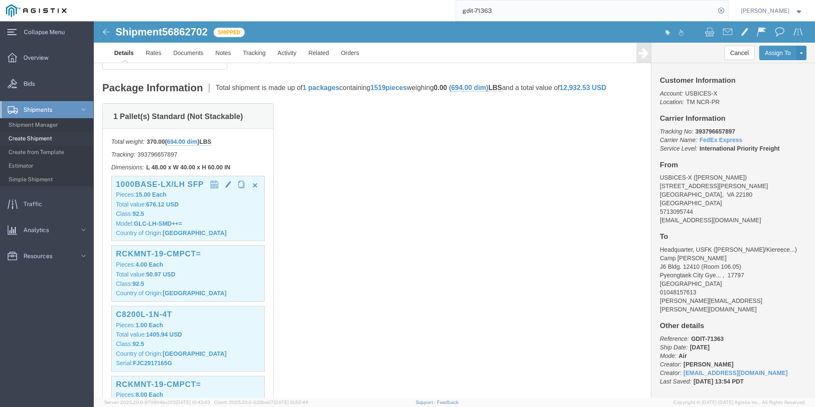
scroll to position [171, 0]
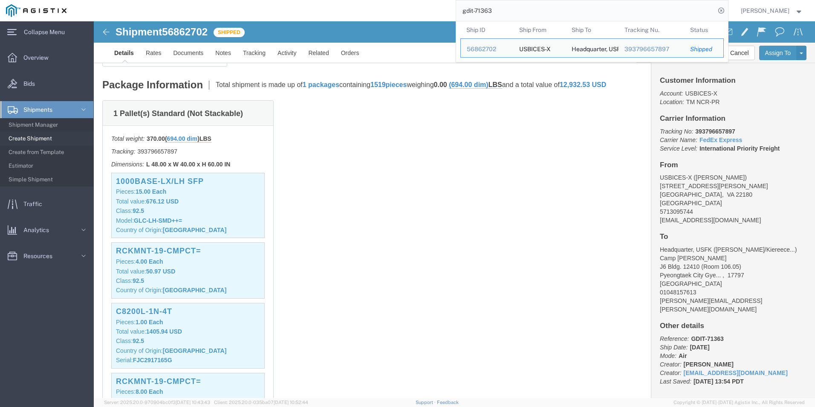
click at [501, 14] on input "gdit-71363" at bounding box center [585, 10] width 259 height 20
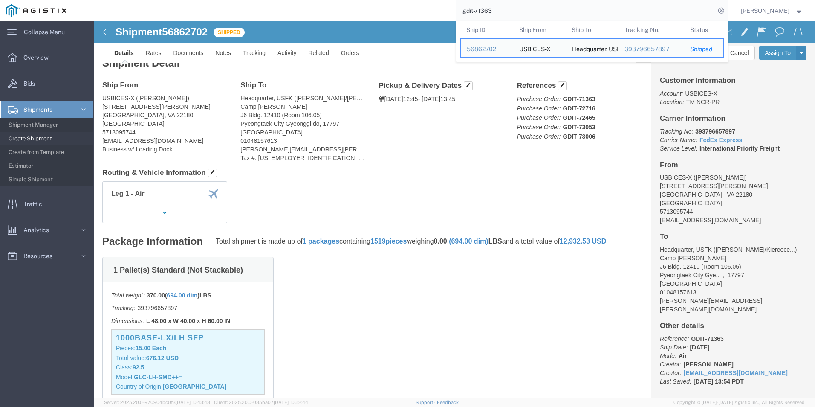
scroll to position [0, 0]
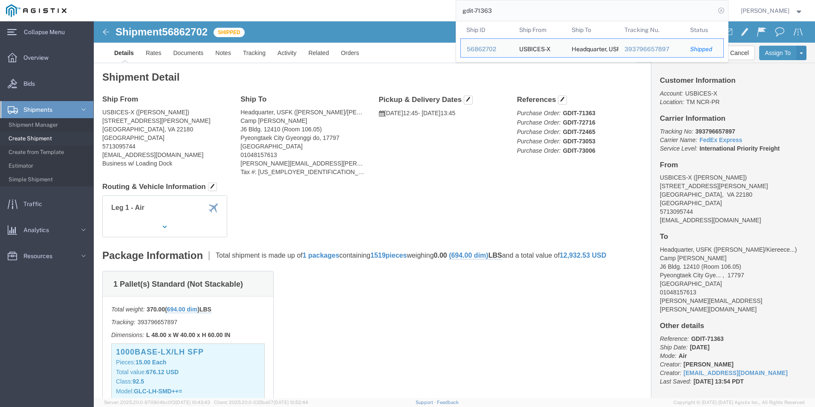
click at [717, 12] on icon at bounding box center [722, 11] width 12 height 12
